Goal: Task Accomplishment & Management: Manage account settings

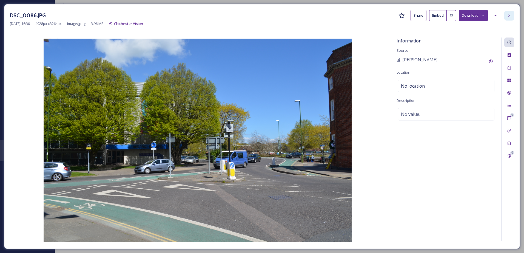
click at [505, 18] on div at bounding box center [509, 16] width 10 height 10
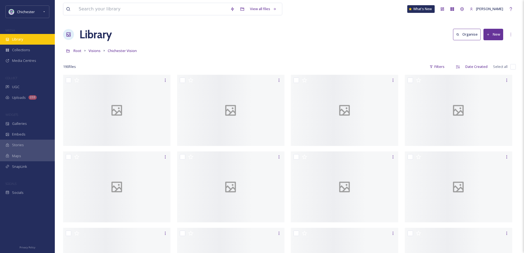
click at [36, 42] on div "Library" at bounding box center [27, 39] width 55 height 11
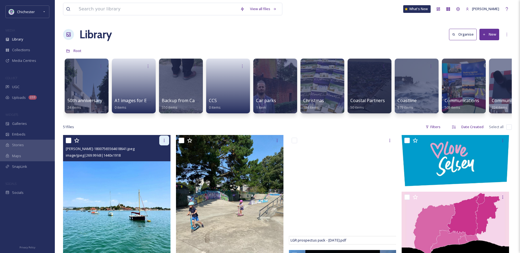
click at [167, 141] on div at bounding box center [164, 141] width 10 height 10
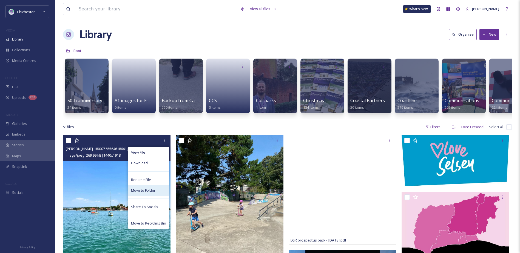
click at [133, 193] on span "Move to Folder" at bounding box center [143, 190] width 24 height 5
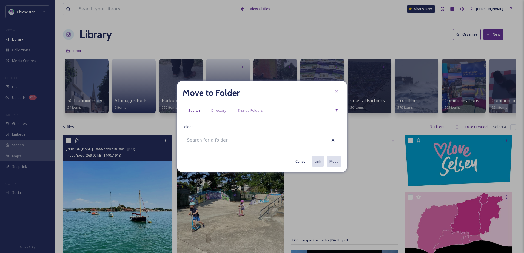
click at [194, 141] on input at bounding box center [214, 140] width 60 height 12
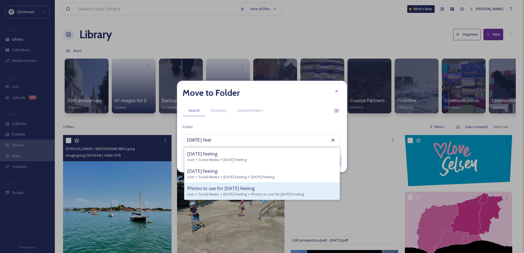
click at [240, 195] on span "[DATE] Feeling" at bounding box center [234, 194] width 23 height 5
type input "Photos to use for [DATE] Feeling"
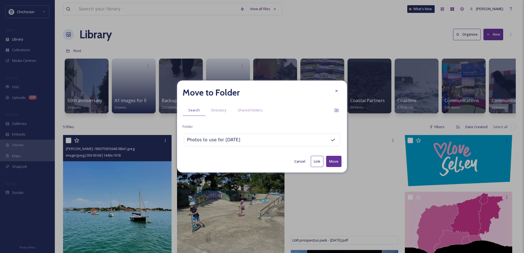
click at [339, 160] on button "Move" at bounding box center [333, 161] width 15 height 11
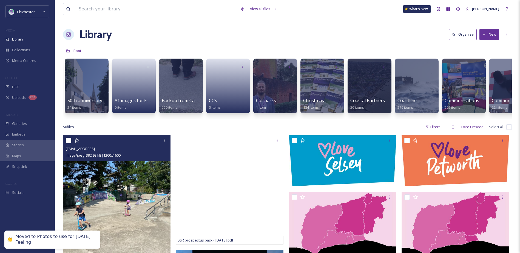
click at [119, 194] on img at bounding box center [116, 206] width 107 height 143
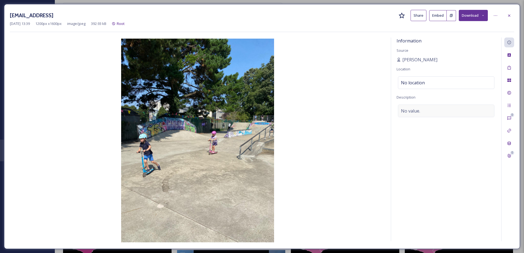
click at [419, 107] on div "No value." at bounding box center [446, 111] width 96 height 13
click at [418, 111] on textarea at bounding box center [445, 127] width 99 height 45
click at [509, 15] on icon at bounding box center [509, 15] width 2 height 2
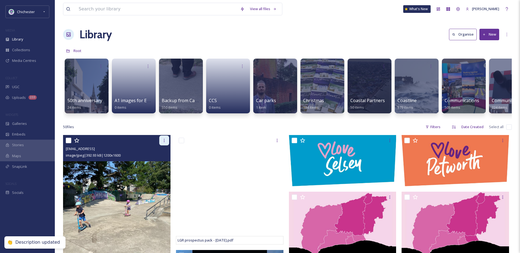
click at [165, 143] on icon at bounding box center [164, 140] width 4 height 4
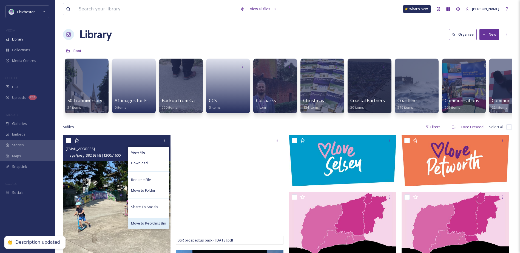
click at [137, 226] on span "Move to Recycling Bin" at bounding box center [148, 223] width 35 height 5
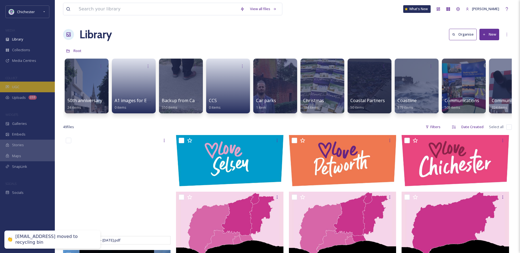
click at [32, 88] on div "UGC" at bounding box center [27, 87] width 55 height 11
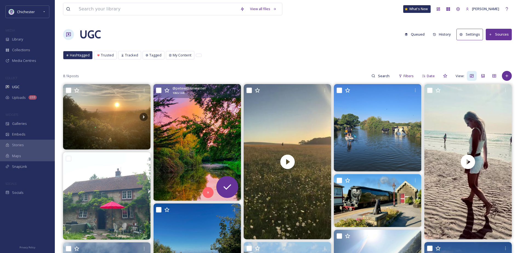
click at [211, 134] on img at bounding box center [196, 142] width 87 height 116
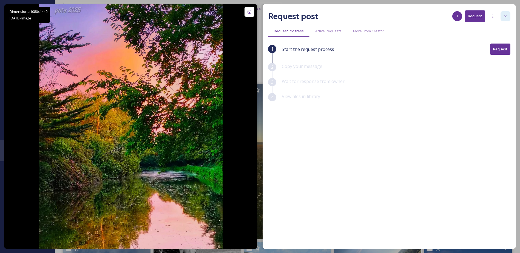
click at [508, 15] on div at bounding box center [505, 16] width 10 height 10
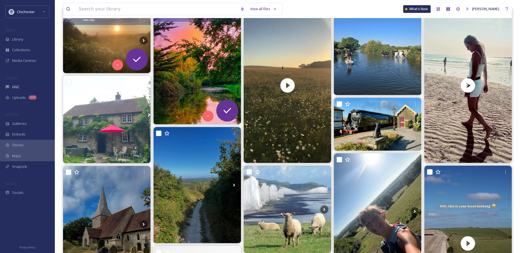
scroll to position [82, 0]
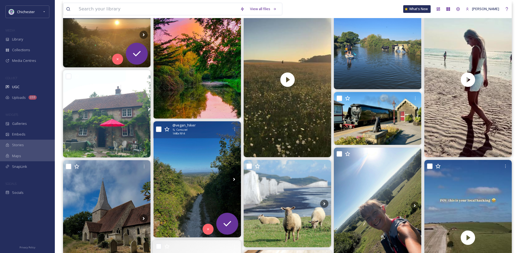
click at [193, 180] on img at bounding box center [196, 179] width 87 height 116
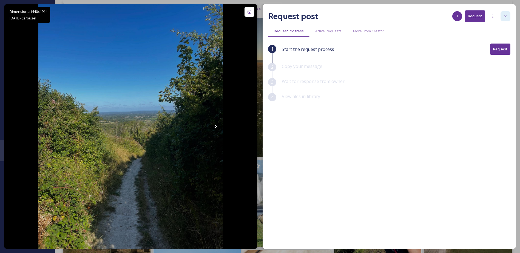
click at [510, 14] on div at bounding box center [505, 16] width 10 height 10
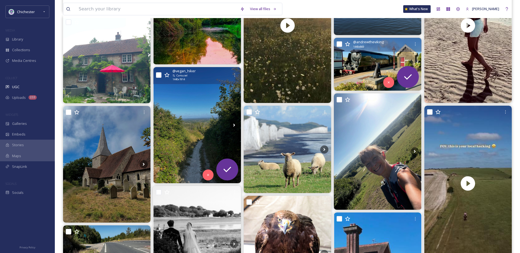
scroll to position [137, 0]
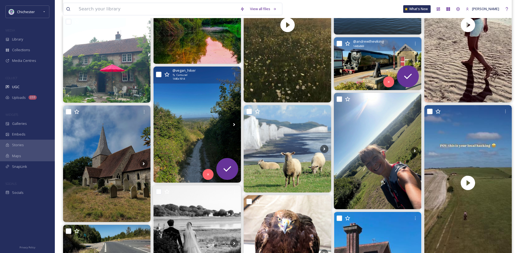
click at [362, 66] on img at bounding box center [377, 63] width 87 height 53
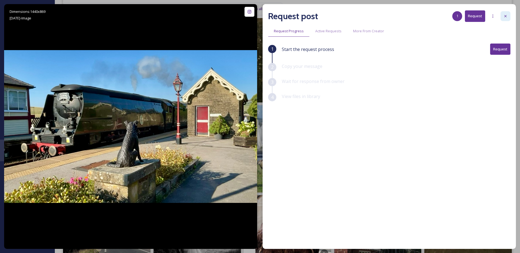
click at [504, 17] on icon at bounding box center [505, 16] width 4 height 4
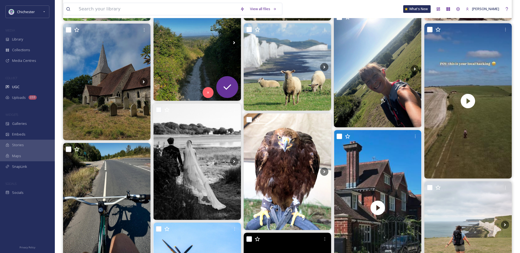
scroll to position [219, 0]
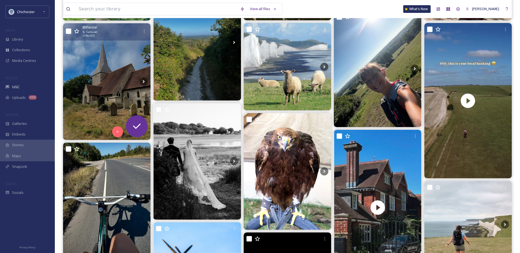
click at [95, 50] on img at bounding box center [106, 81] width 87 height 116
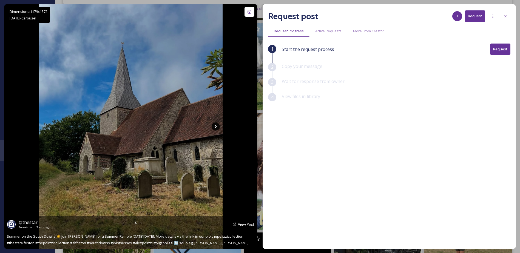
click at [215, 124] on icon at bounding box center [215, 126] width 8 height 8
click at [215, 126] on icon at bounding box center [216, 126] width 2 height 3
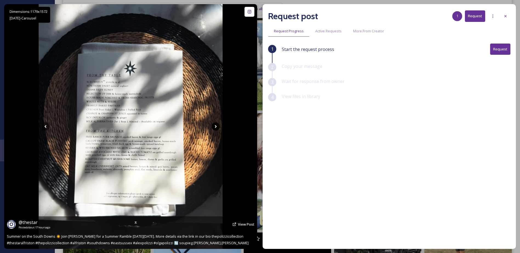
click at [215, 126] on icon at bounding box center [216, 126] width 2 height 3
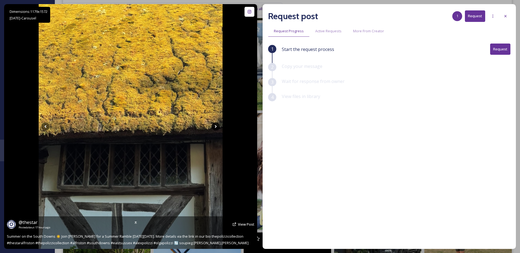
click at [215, 126] on icon at bounding box center [216, 126] width 2 height 3
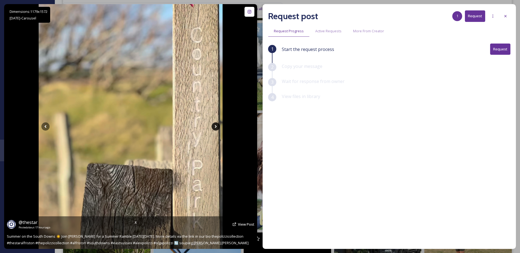
click at [217, 126] on icon at bounding box center [215, 126] width 8 height 8
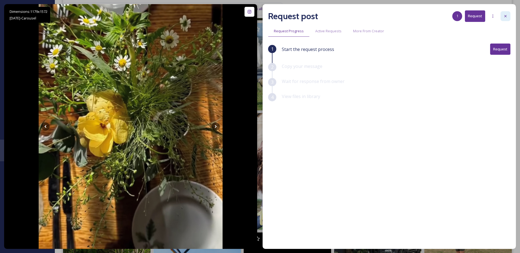
click at [507, 15] on div at bounding box center [505, 16] width 10 height 10
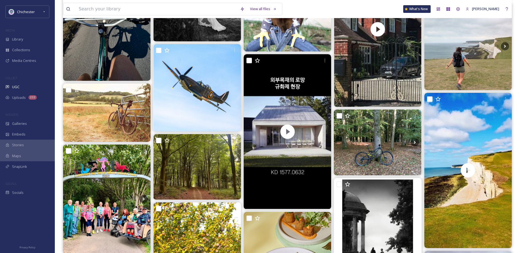
scroll to position [438, 0]
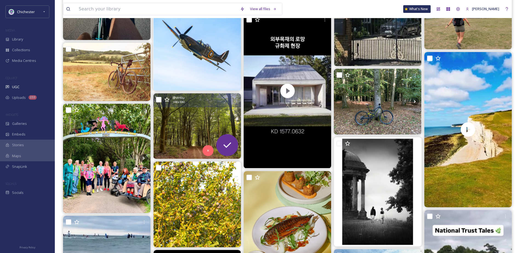
click at [183, 126] on img at bounding box center [196, 125] width 87 height 65
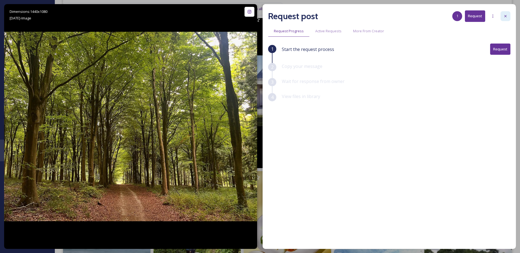
click at [503, 17] on icon at bounding box center [505, 16] width 4 height 4
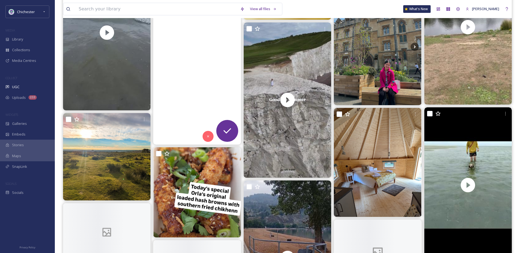
scroll to position [767, 0]
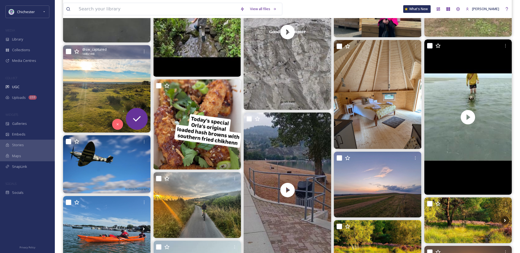
click at [114, 93] on img at bounding box center [106, 88] width 87 height 87
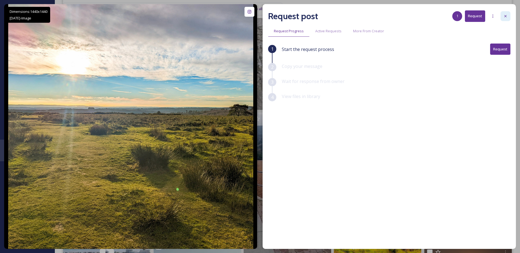
click at [506, 15] on icon at bounding box center [505, 16] width 4 height 4
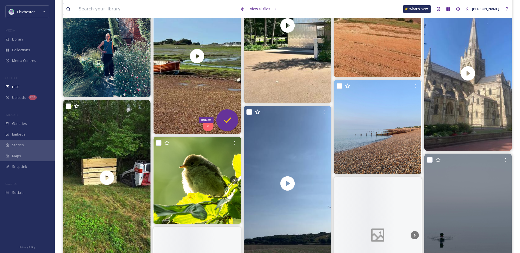
scroll to position [1370, 0]
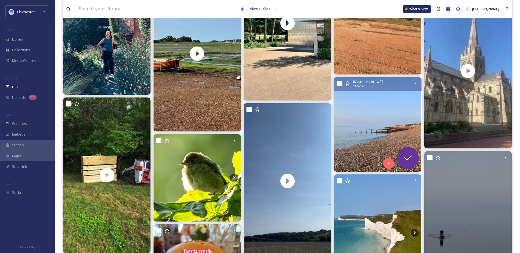
click at [396, 122] on img at bounding box center [377, 124] width 87 height 95
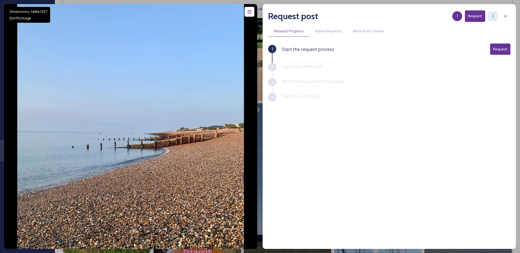
click at [489, 18] on div at bounding box center [493, 16] width 10 height 10
click at [488, 27] on span "Add Posts To Queue" at bounding box center [477, 27] width 34 height 5
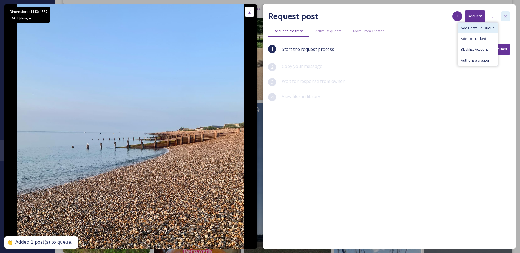
click at [503, 19] on div at bounding box center [505, 16] width 10 height 10
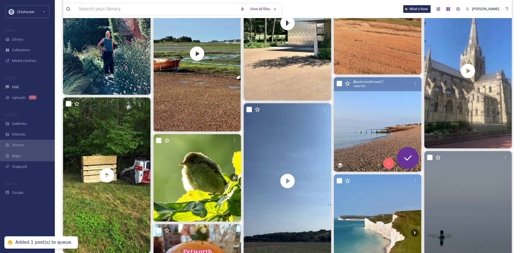
scroll to position [1233, 0]
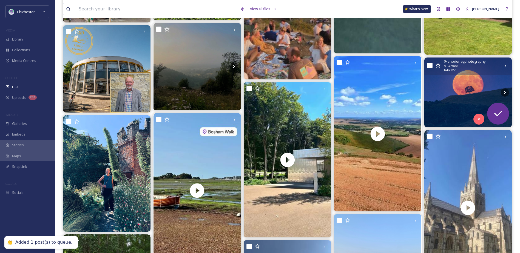
click at [445, 83] on img at bounding box center [467, 93] width 87 height 70
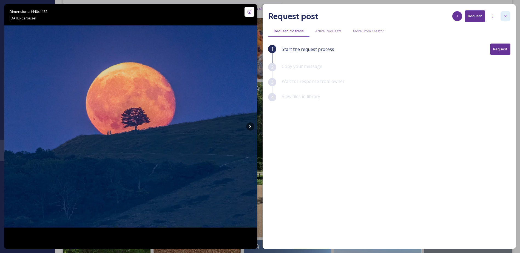
click at [507, 18] on icon at bounding box center [505, 16] width 4 height 4
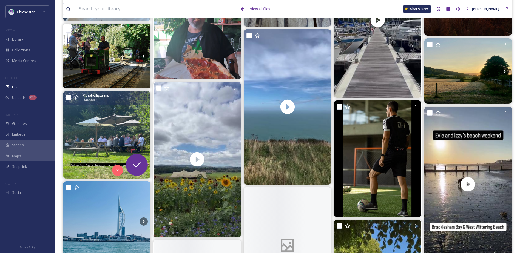
scroll to position [1560, 0]
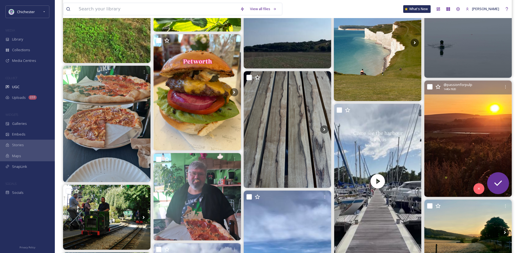
click at [470, 136] on img at bounding box center [467, 139] width 87 height 116
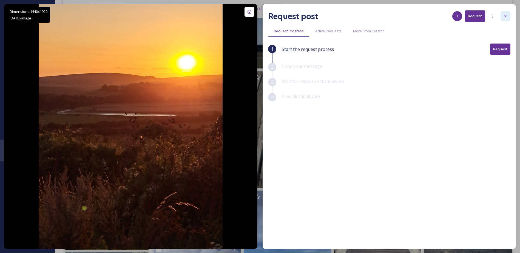
click at [507, 18] on icon at bounding box center [505, 16] width 4 height 4
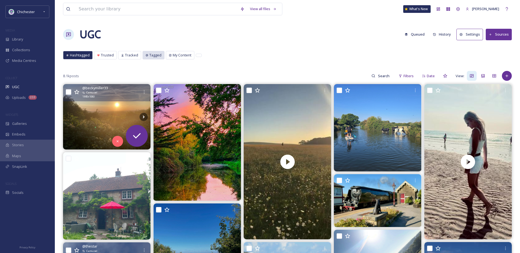
click at [151, 58] on div "Tagged" at bounding box center [153, 55] width 21 height 8
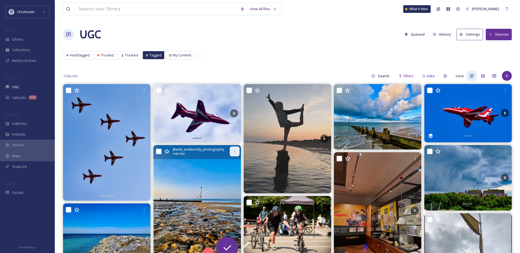
click at [231, 148] on div at bounding box center [235, 152] width 10 height 10
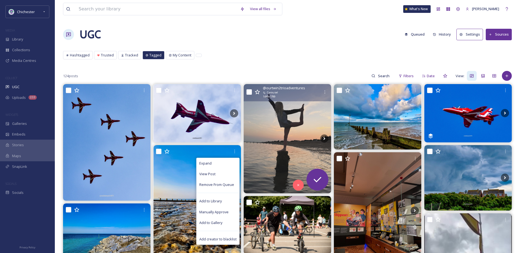
click at [287, 128] on img at bounding box center [287, 138] width 87 height 109
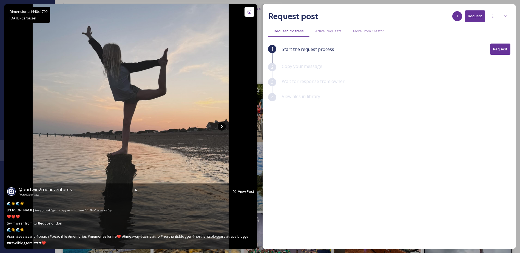
click at [219, 127] on icon at bounding box center [221, 126] width 8 height 8
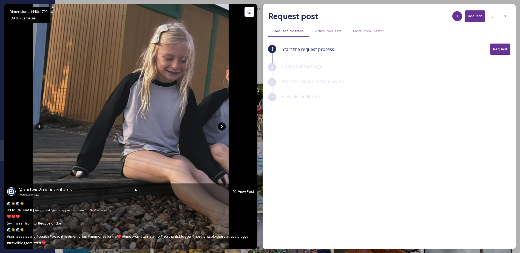
click at [219, 127] on icon at bounding box center [221, 126] width 8 height 8
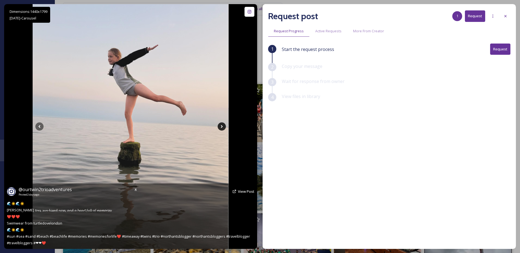
click at [219, 127] on icon at bounding box center [221, 126] width 8 height 8
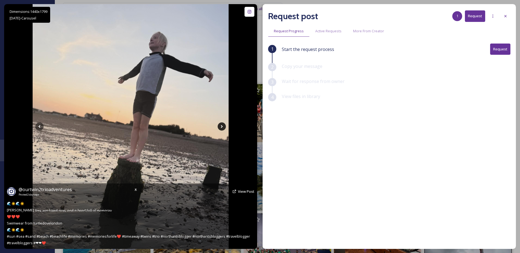
click at [219, 127] on icon at bounding box center [221, 126] width 8 height 8
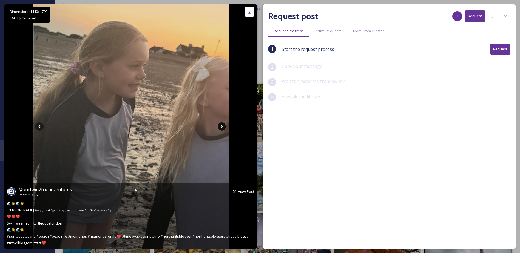
click at [219, 127] on icon at bounding box center [221, 126] width 8 height 8
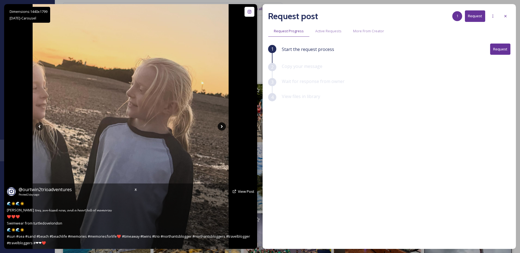
click at [219, 127] on icon at bounding box center [221, 126] width 8 height 8
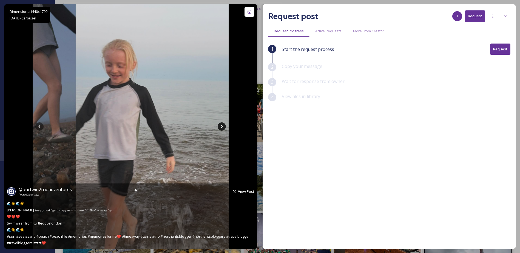
click at [219, 127] on icon at bounding box center [221, 126] width 8 height 8
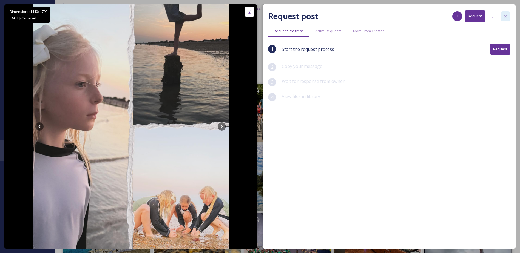
click at [502, 15] on div at bounding box center [505, 16] width 10 height 10
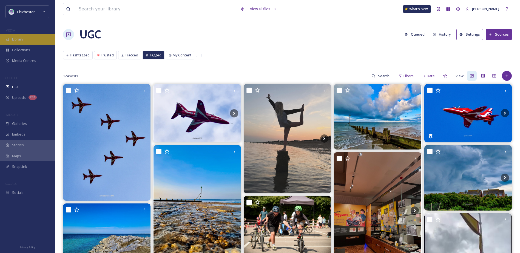
click at [37, 42] on div "Library" at bounding box center [27, 39] width 55 height 11
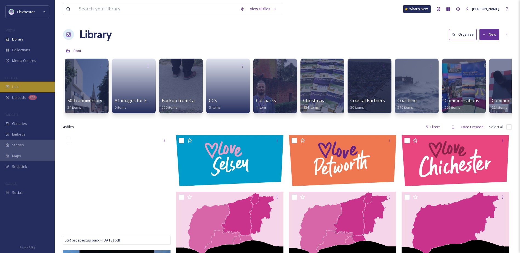
click at [33, 89] on div "UGC" at bounding box center [27, 87] width 55 height 11
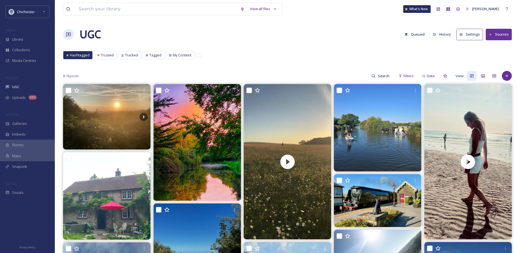
click at [13, 33] on div "MEDIA" at bounding box center [27, 30] width 55 height 7
click at [13, 42] on span "Library" at bounding box center [17, 39] width 11 height 5
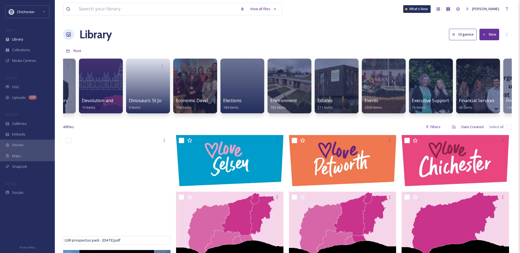
scroll to position [0, 790]
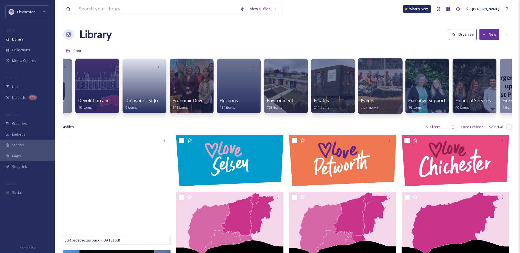
click at [371, 91] on div at bounding box center [379, 86] width 45 height 56
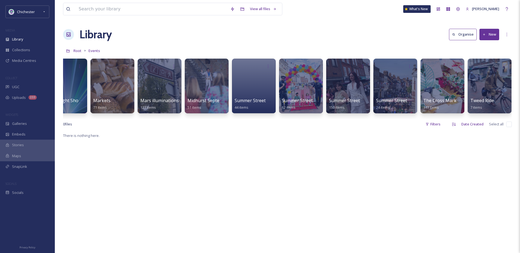
scroll to position [0, 777]
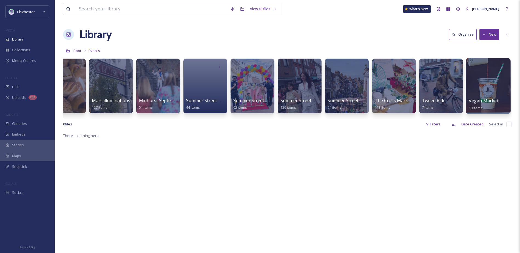
click at [498, 90] on div at bounding box center [487, 86] width 45 height 56
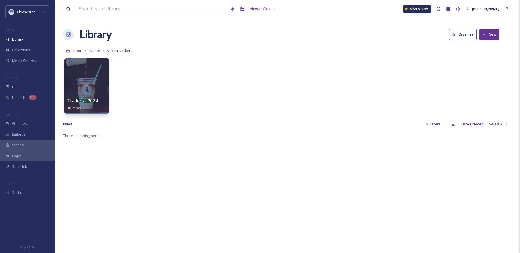
click at [75, 85] on div at bounding box center [86, 86] width 45 height 56
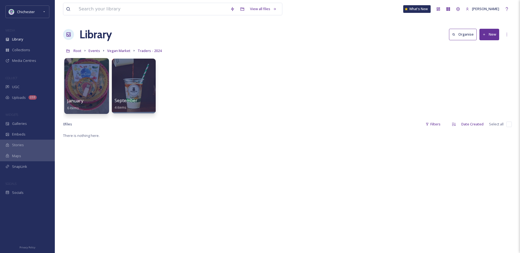
click at [85, 69] on div at bounding box center [86, 66] width 39 height 10
click at [81, 81] on div at bounding box center [86, 86] width 45 height 56
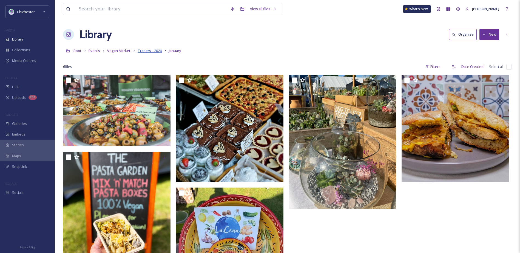
click at [155, 52] on span "Traders - 2024" at bounding box center [150, 50] width 24 height 5
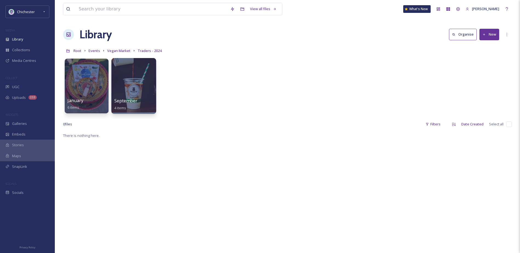
click at [139, 93] on div at bounding box center [133, 86] width 45 height 56
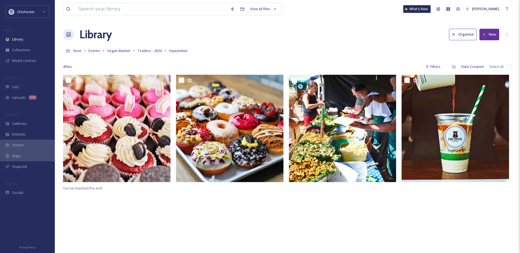
click at [151, 54] on link "Traders - 2024" at bounding box center [150, 50] width 24 height 7
